Goal: Transaction & Acquisition: Purchase product/service

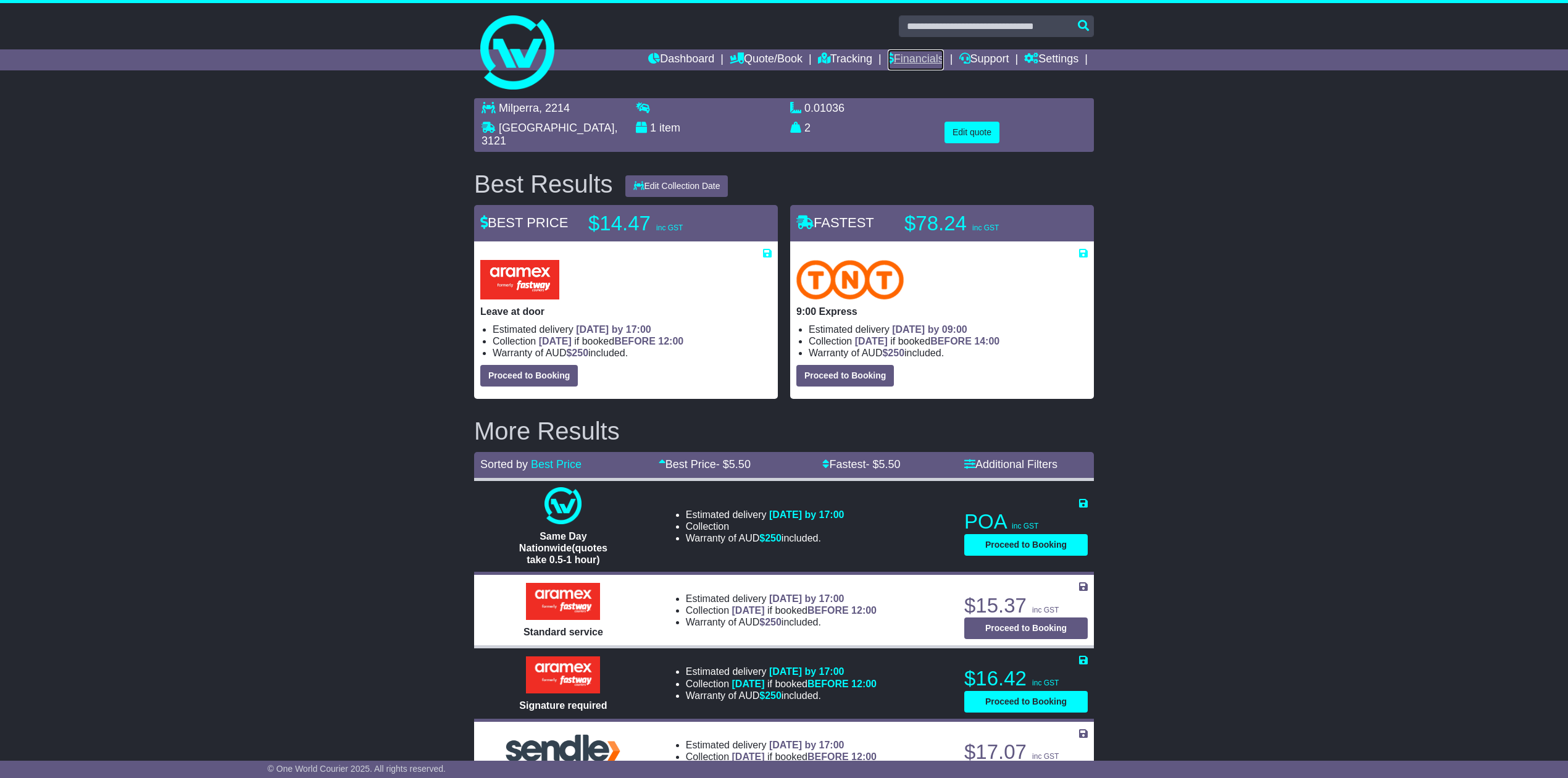
click at [927, 54] on link "Financials" at bounding box center [916, 60] width 56 height 21
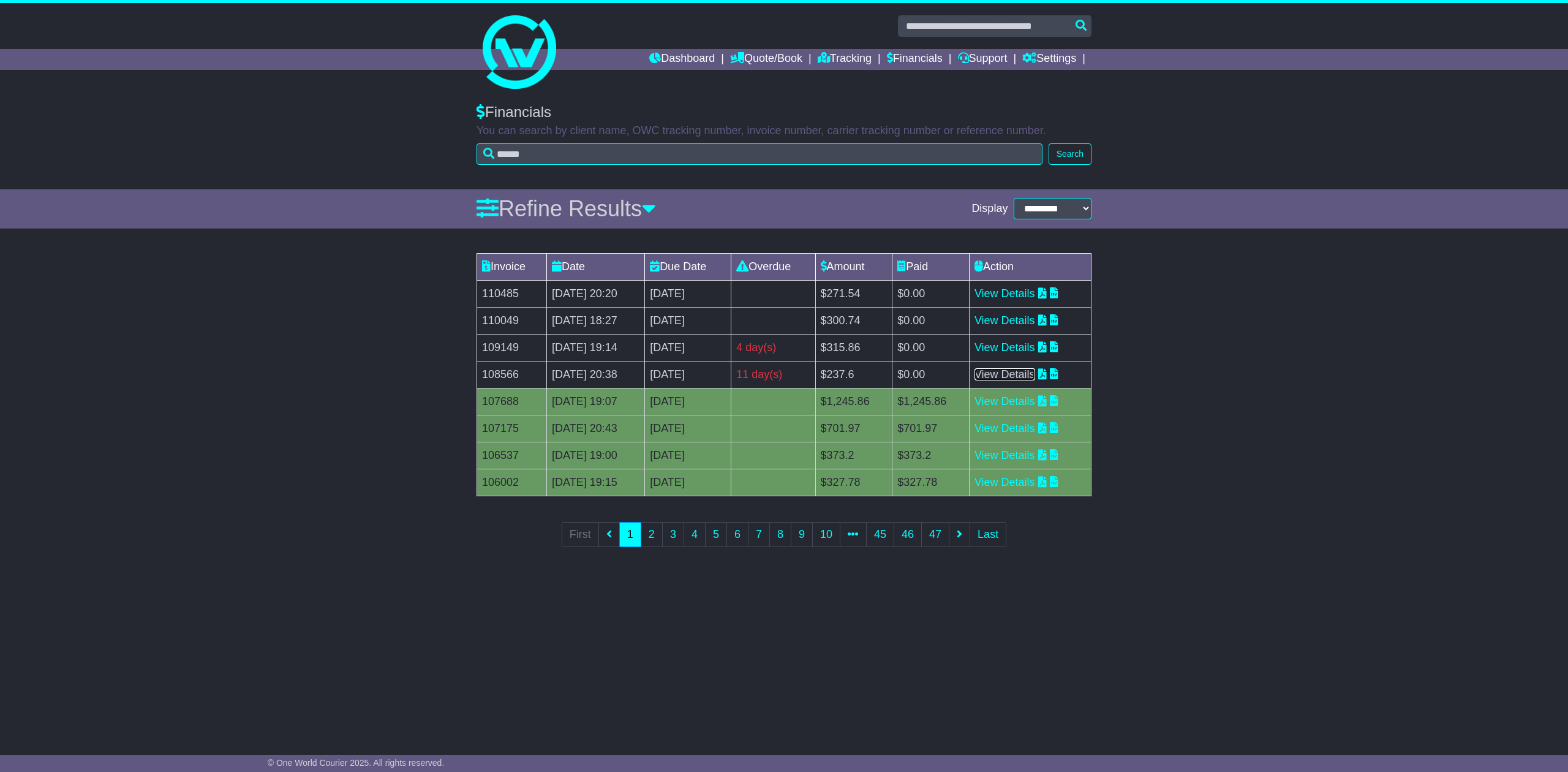
click at [1009, 376] on link "View Details" at bounding box center [1005, 374] width 61 height 12
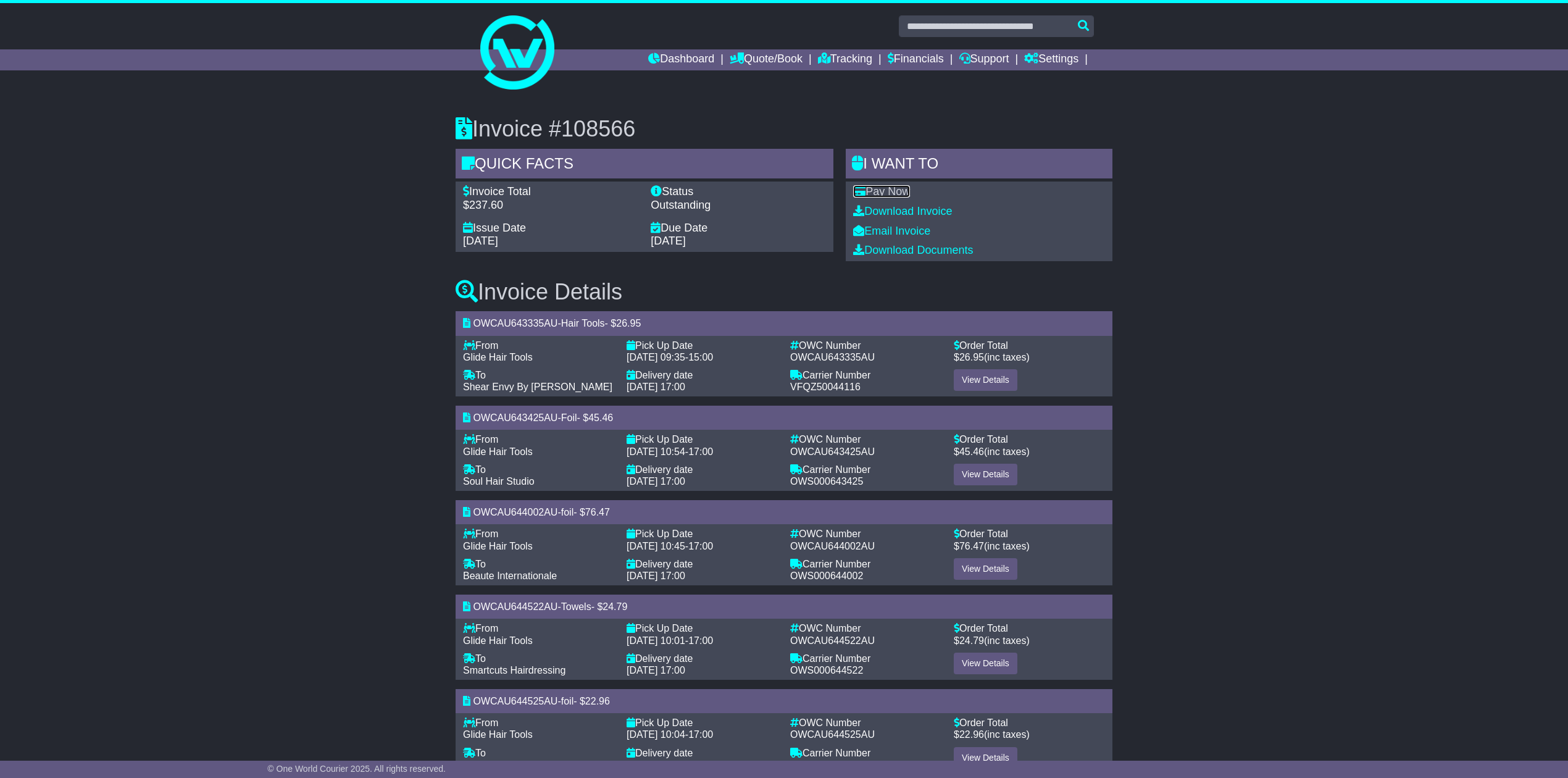
click at [882, 195] on link "Pay Now" at bounding box center [881, 192] width 56 height 12
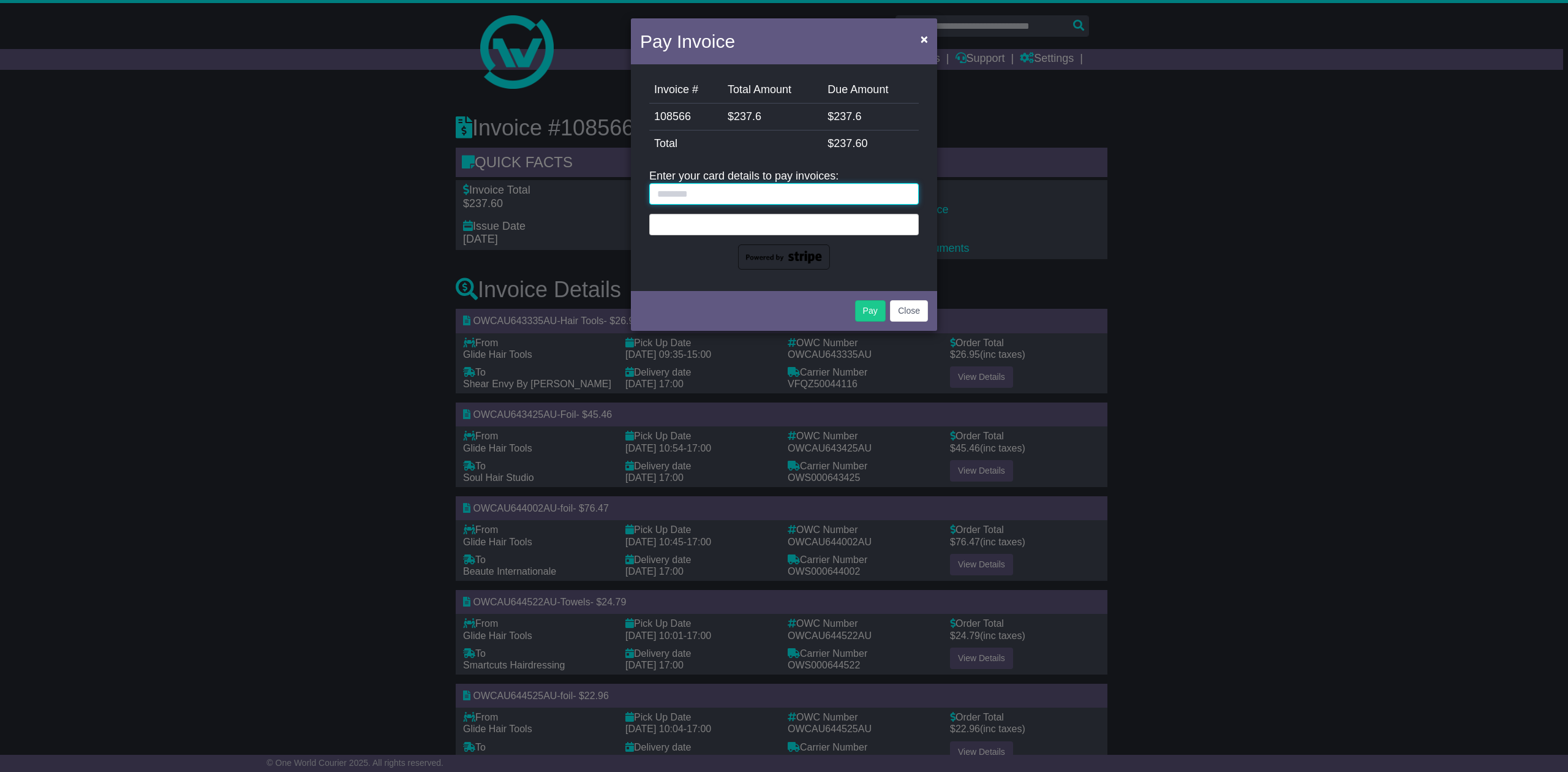
click at [669, 194] on input "text" at bounding box center [784, 194] width 270 height 21
type input "**********"
click at [679, 214] on div at bounding box center [784, 224] width 270 height 21
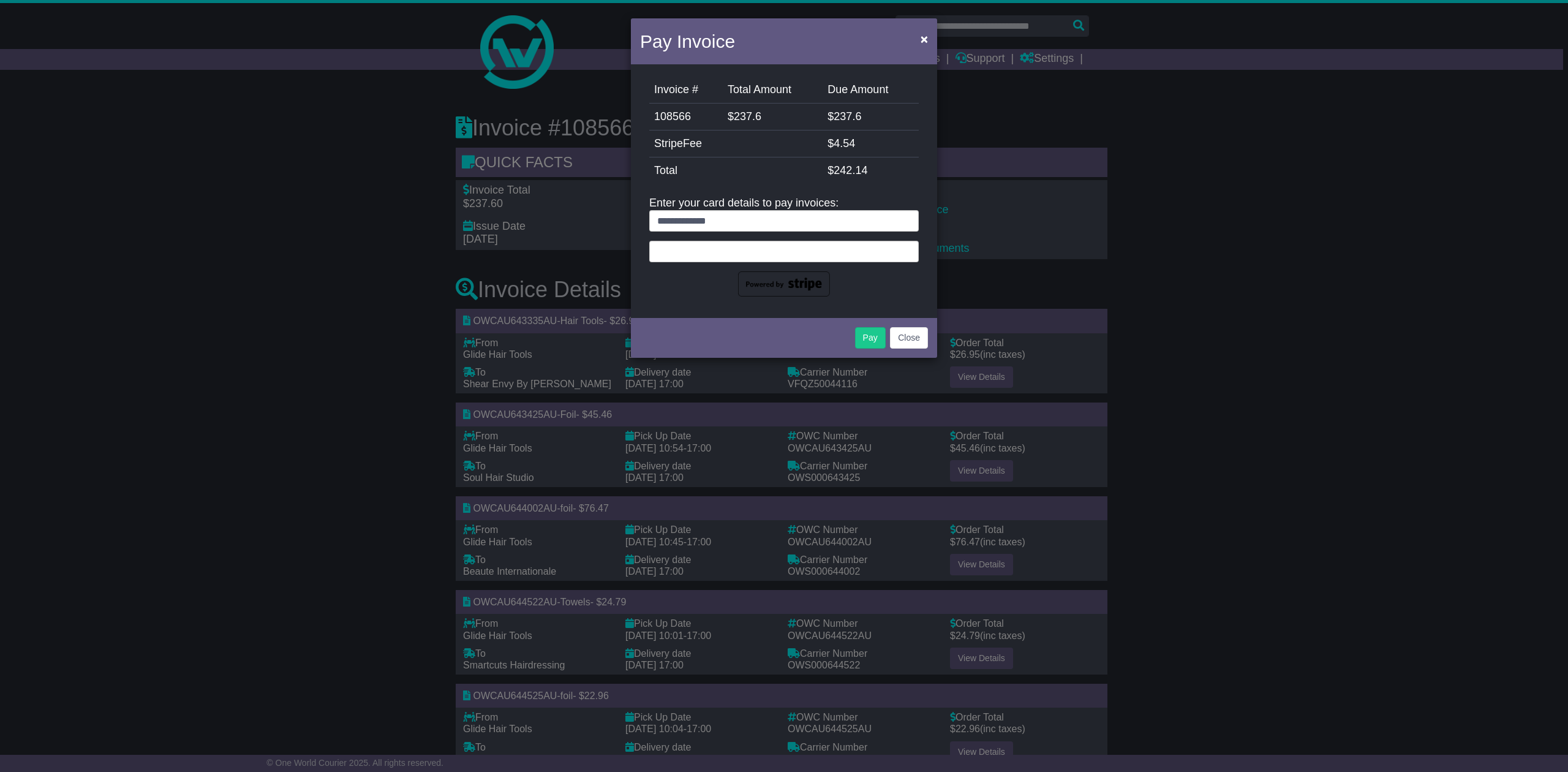
click at [816, 309] on div "**********" at bounding box center [784, 191] width 307 height 248
click at [874, 339] on button "Pay" at bounding box center [870, 338] width 30 height 21
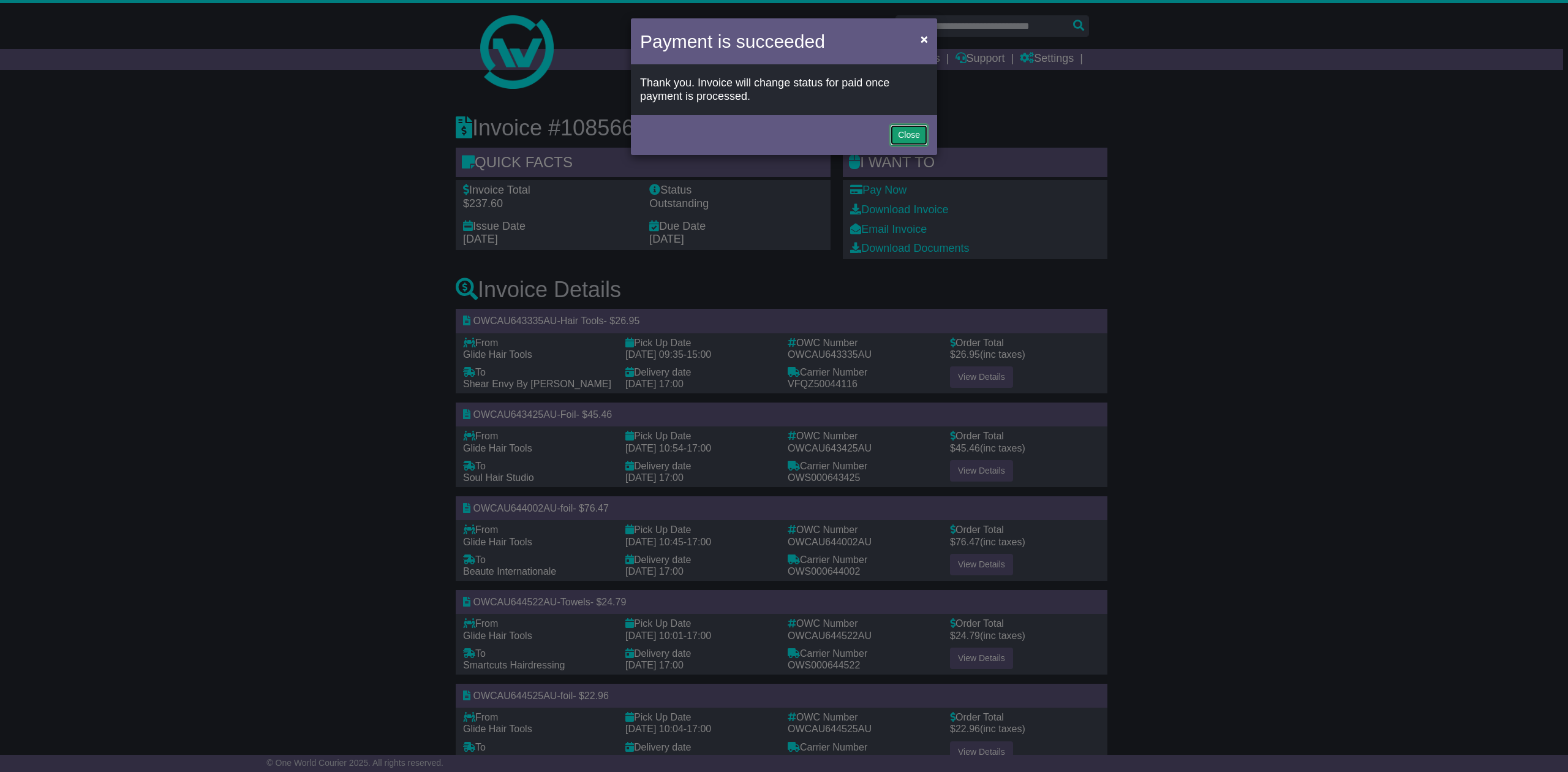
click at [905, 131] on button "Close" at bounding box center [909, 135] width 38 height 21
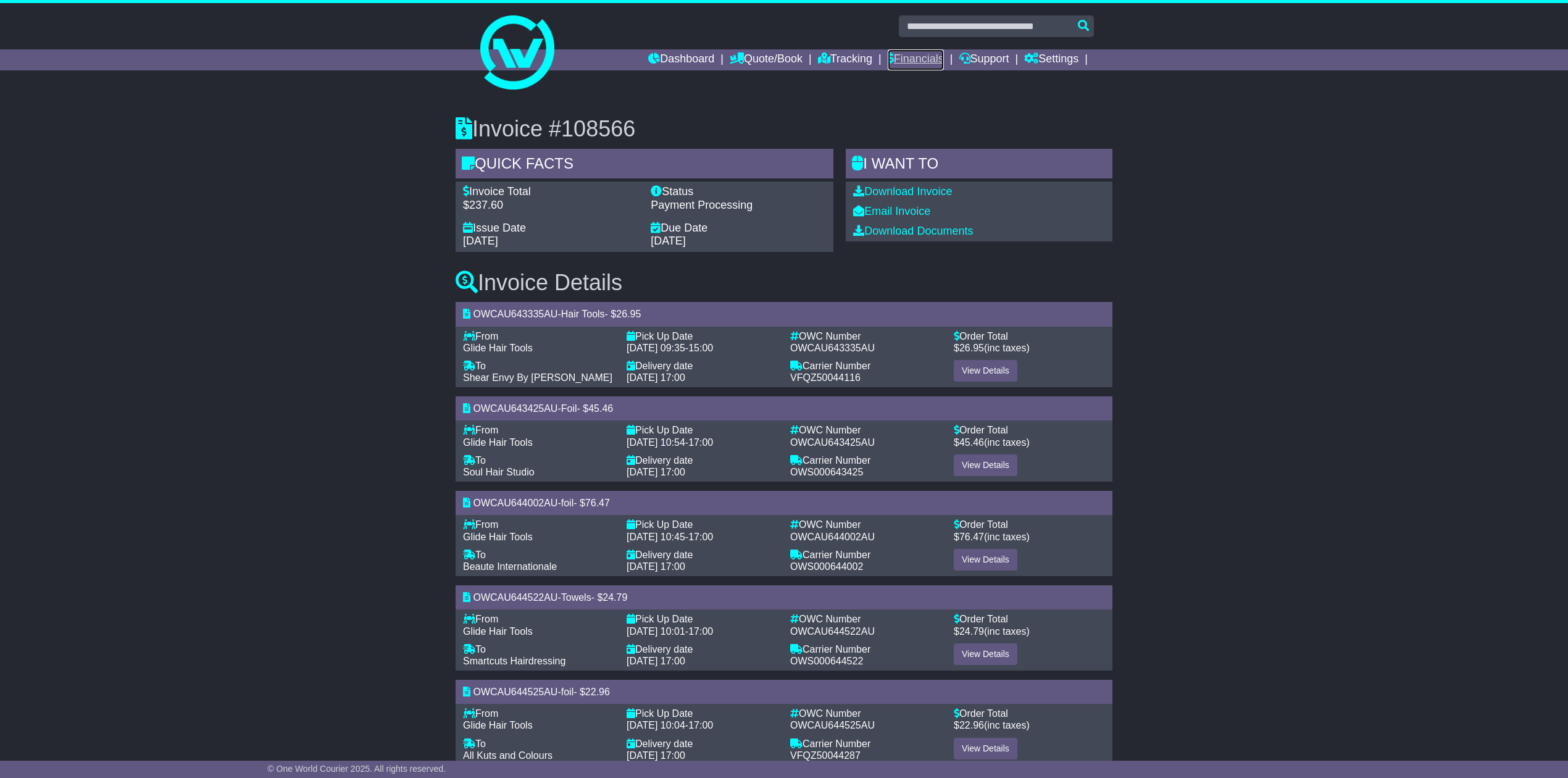
click at [916, 57] on link "Financials" at bounding box center [916, 60] width 56 height 21
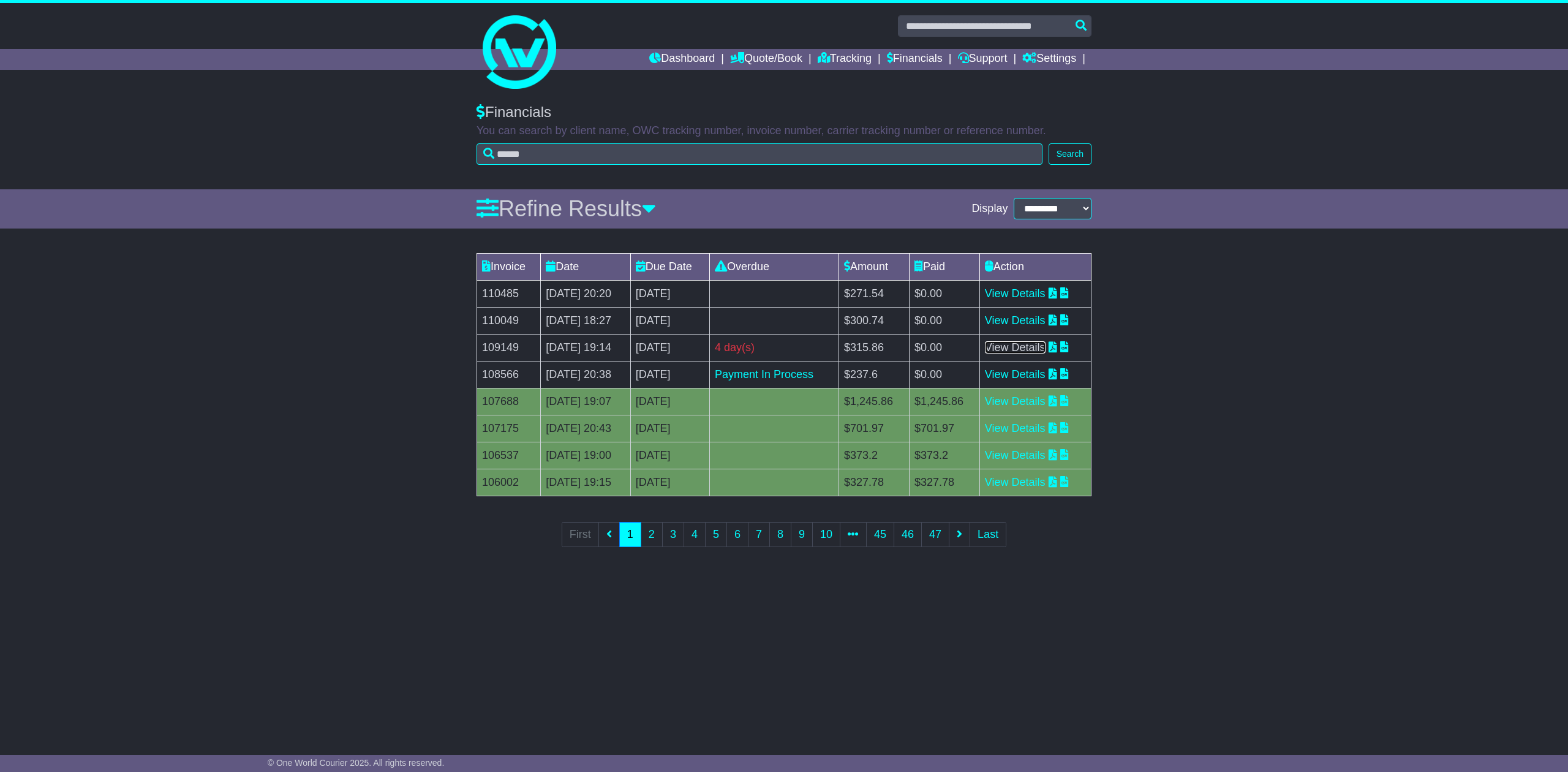
click at [1019, 349] on link "View Details" at bounding box center [1015, 348] width 61 height 12
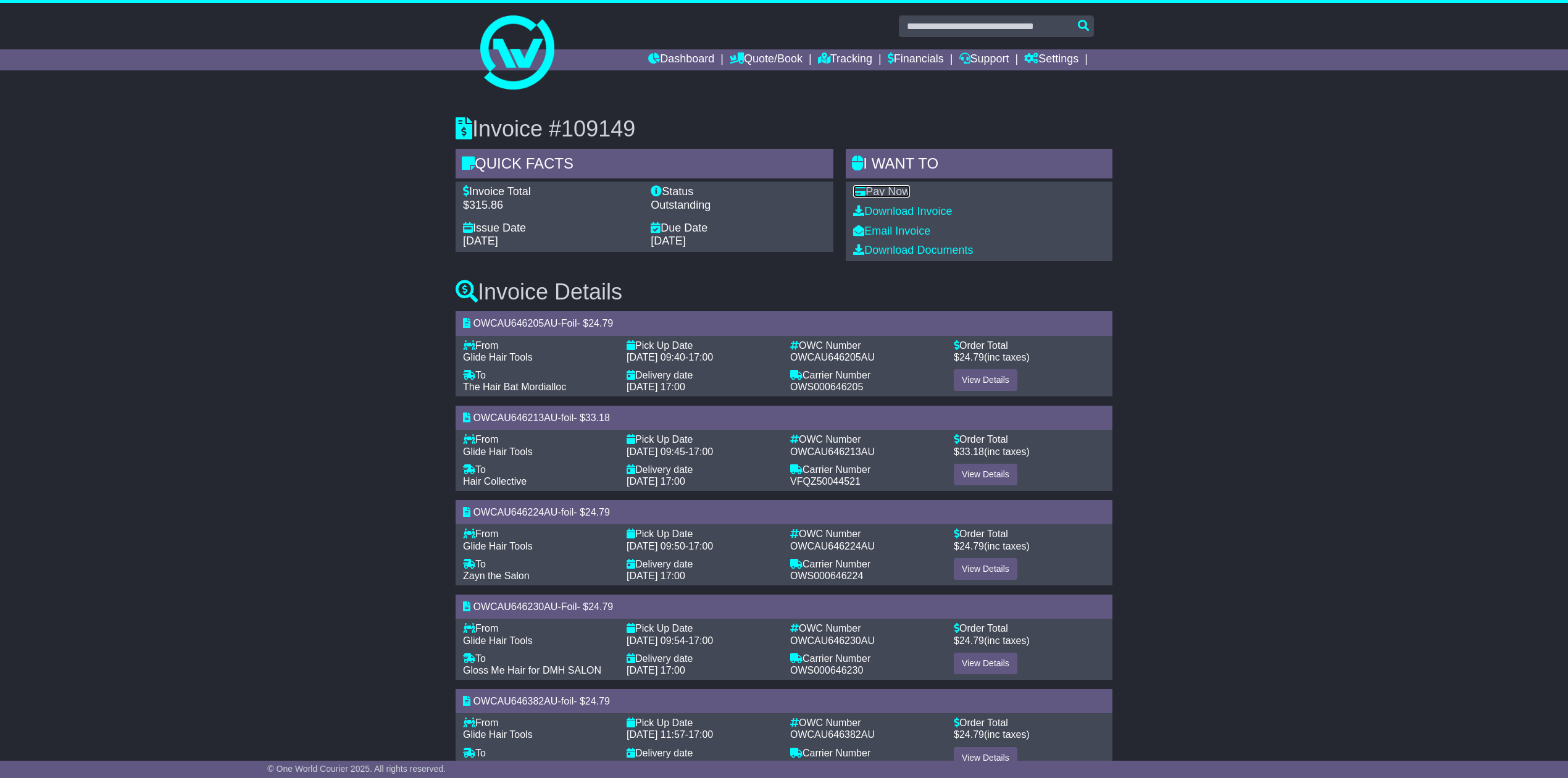
click at [887, 188] on link "Pay Now" at bounding box center [881, 192] width 56 height 12
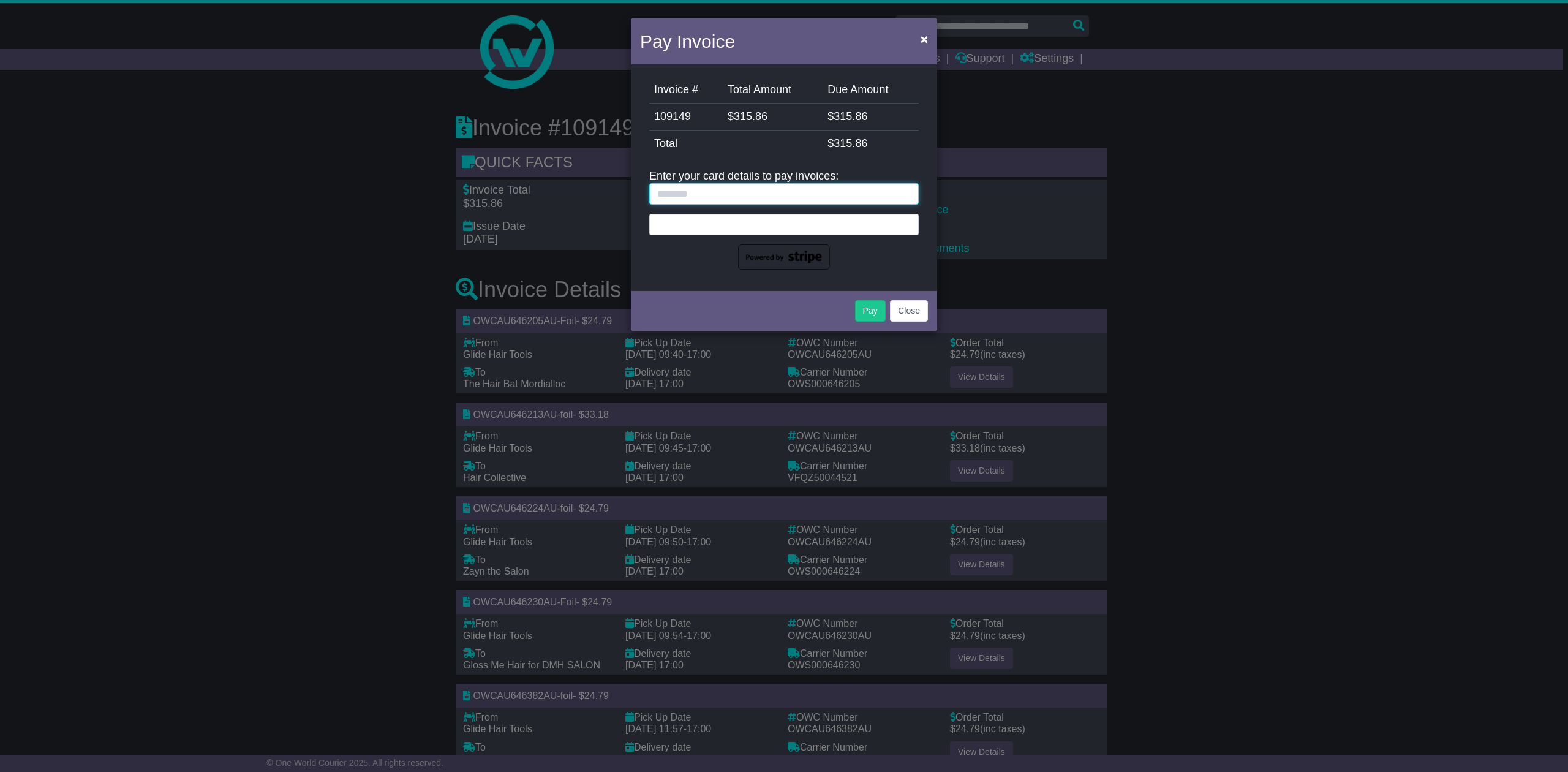
click at [704, 195] on input "text" at bounding box center [784, 194] width 270 height 21
type input "**********"
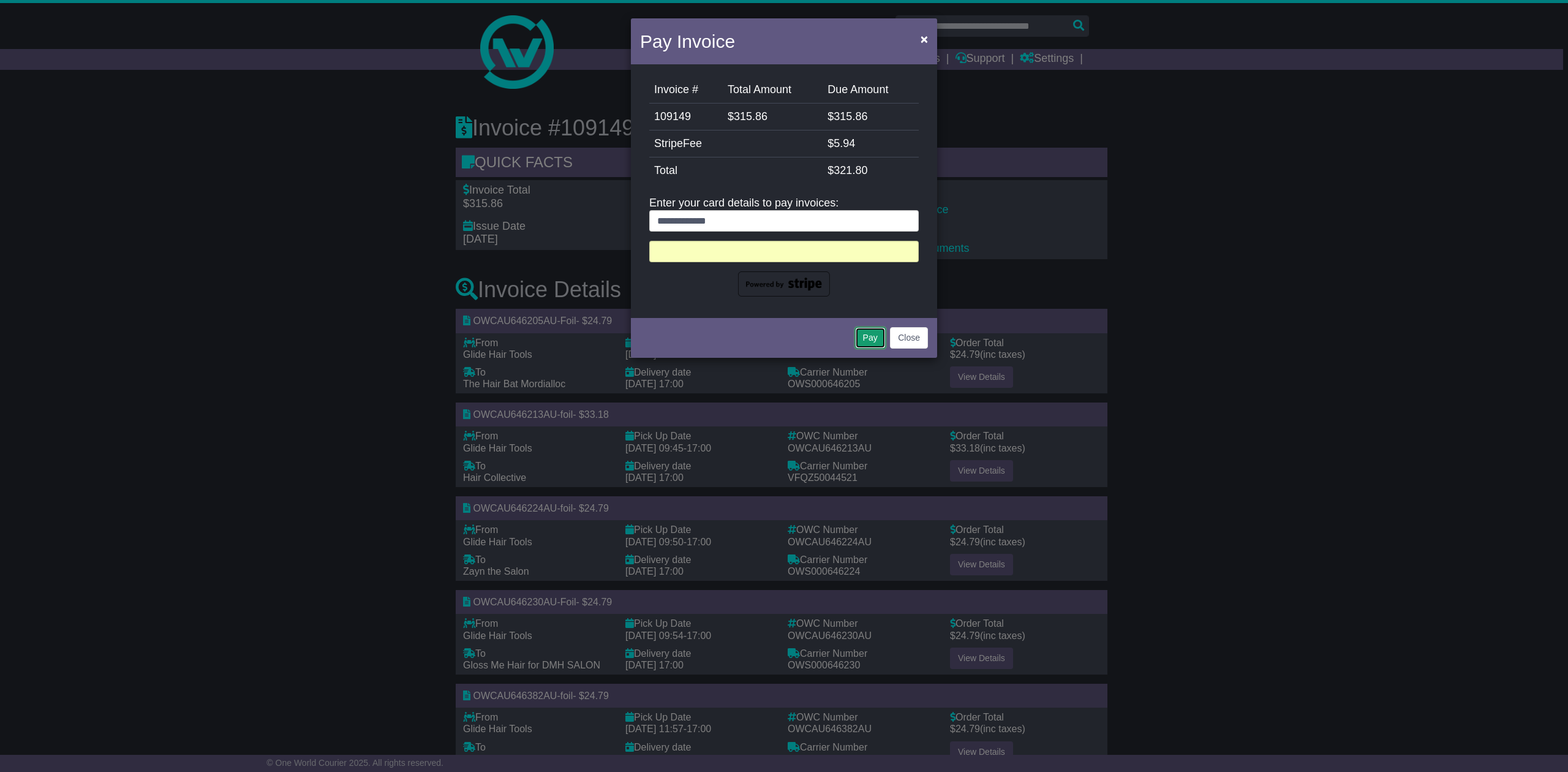
click at [870, 342] on button "Pay" at bounding box center [870, 338] width 30 height 21
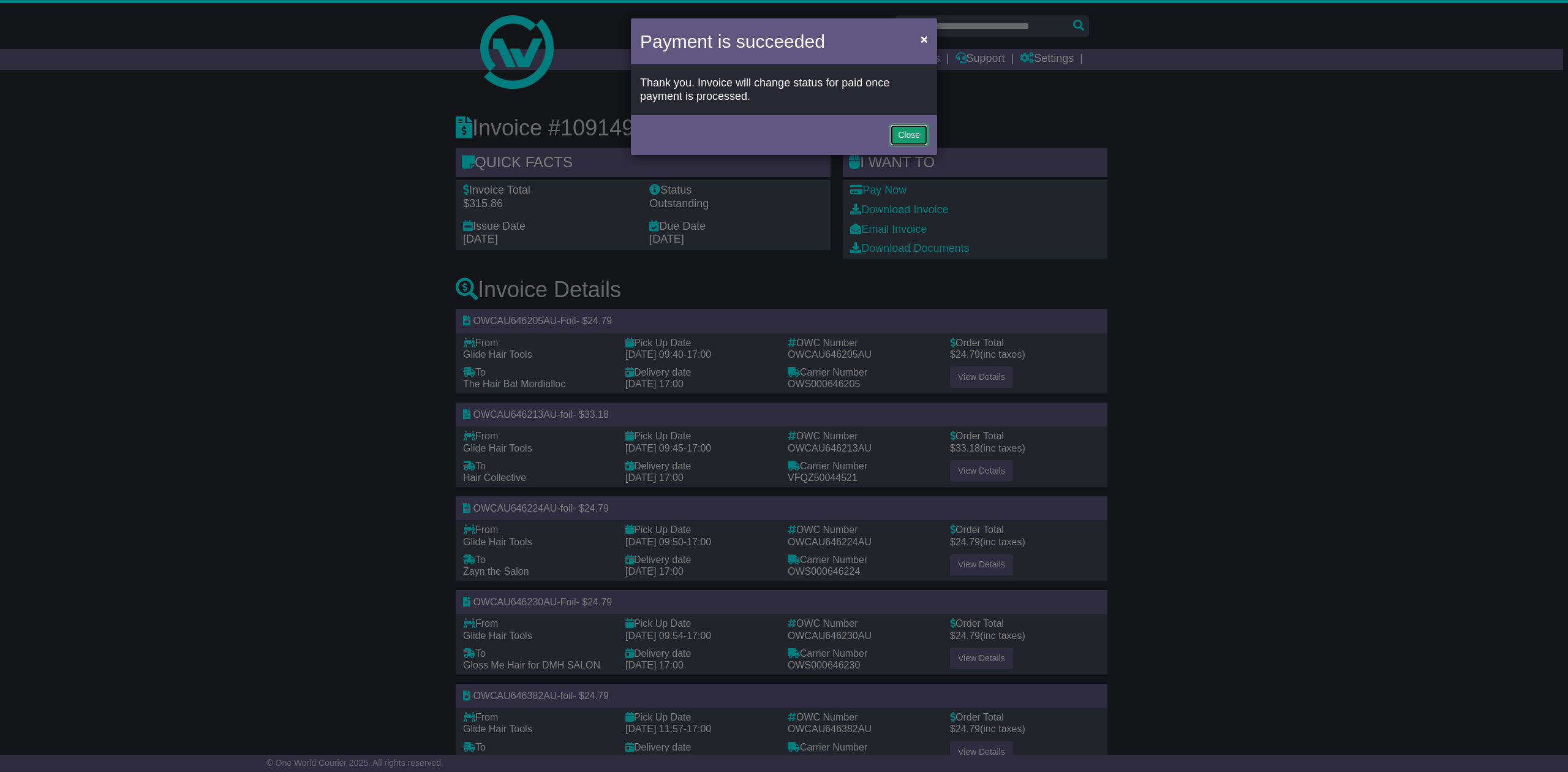
click at [898, 130] on button "Close" at bounding box center [909, 135] width 38 height 21
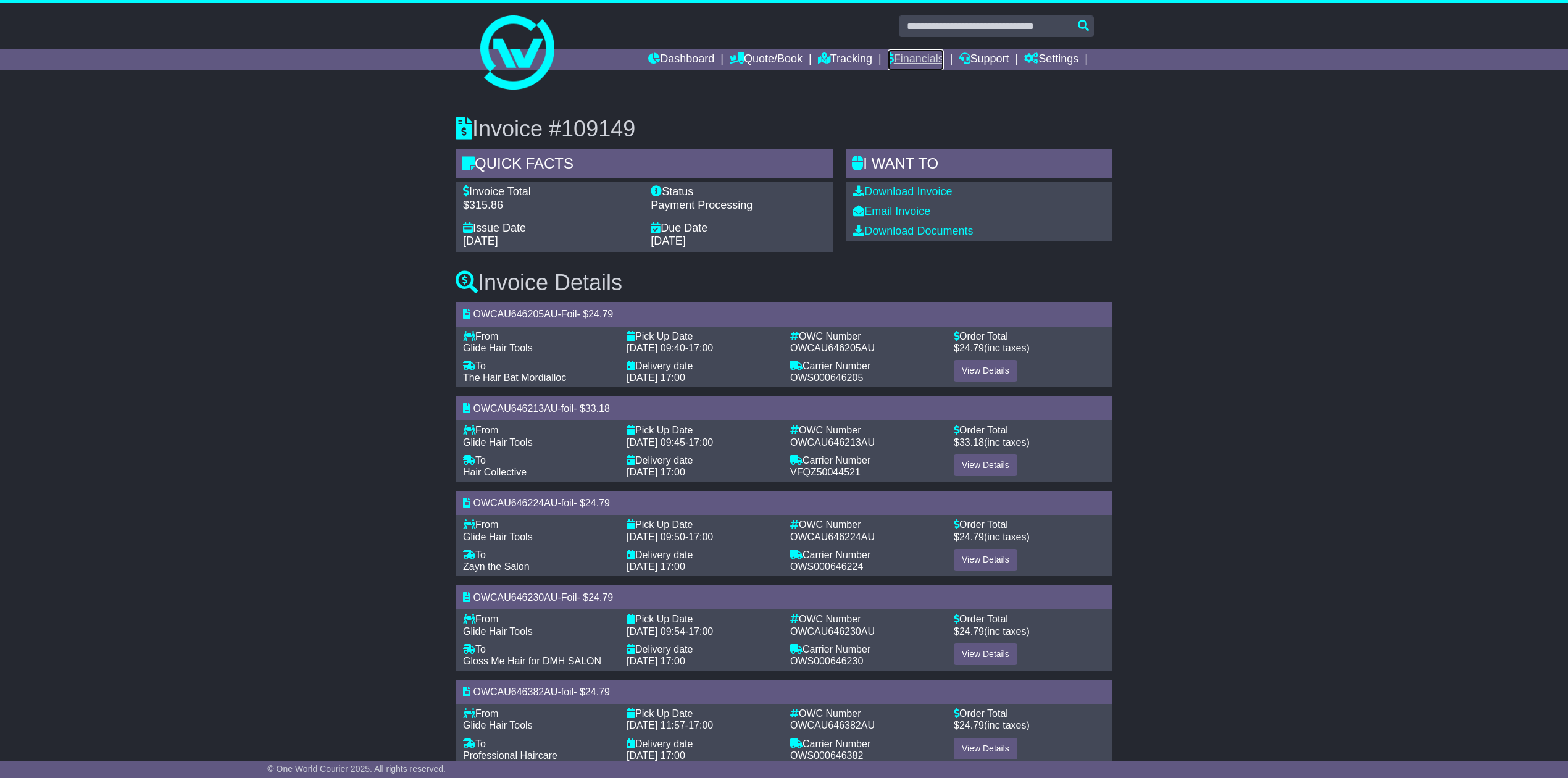
click at [917, 62] on link "Financials" at bounding box center [916, 60] width 56 height 21
